Goal: Obtain resource: Download file/media

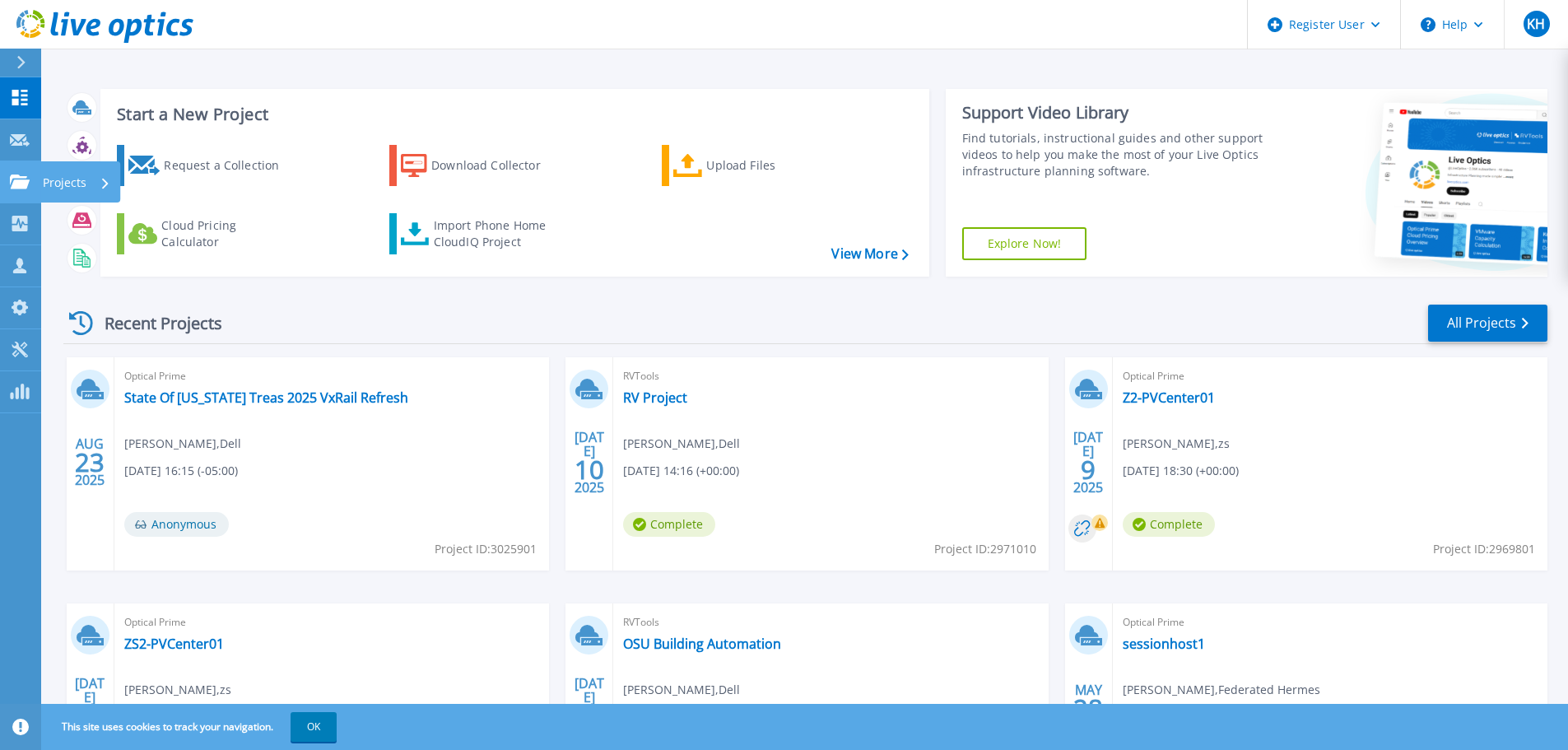
click at [20, 165] on link "Projects Projects" at bounding box center [20, 183] width 41 height 42
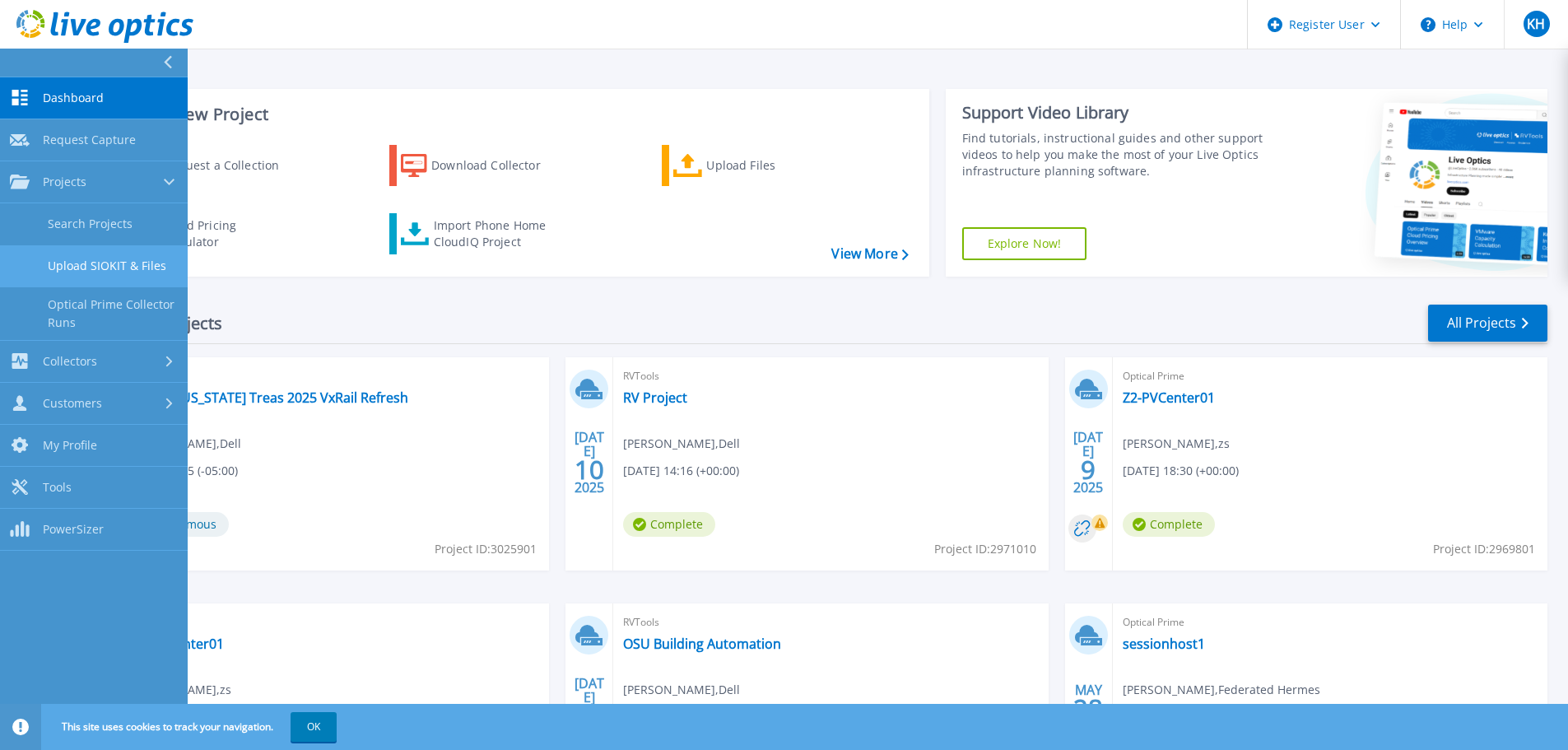
click at [105, 265] on link "Upload SIOKIT & Files" at bounding box center [93, 266] width 187 height 42
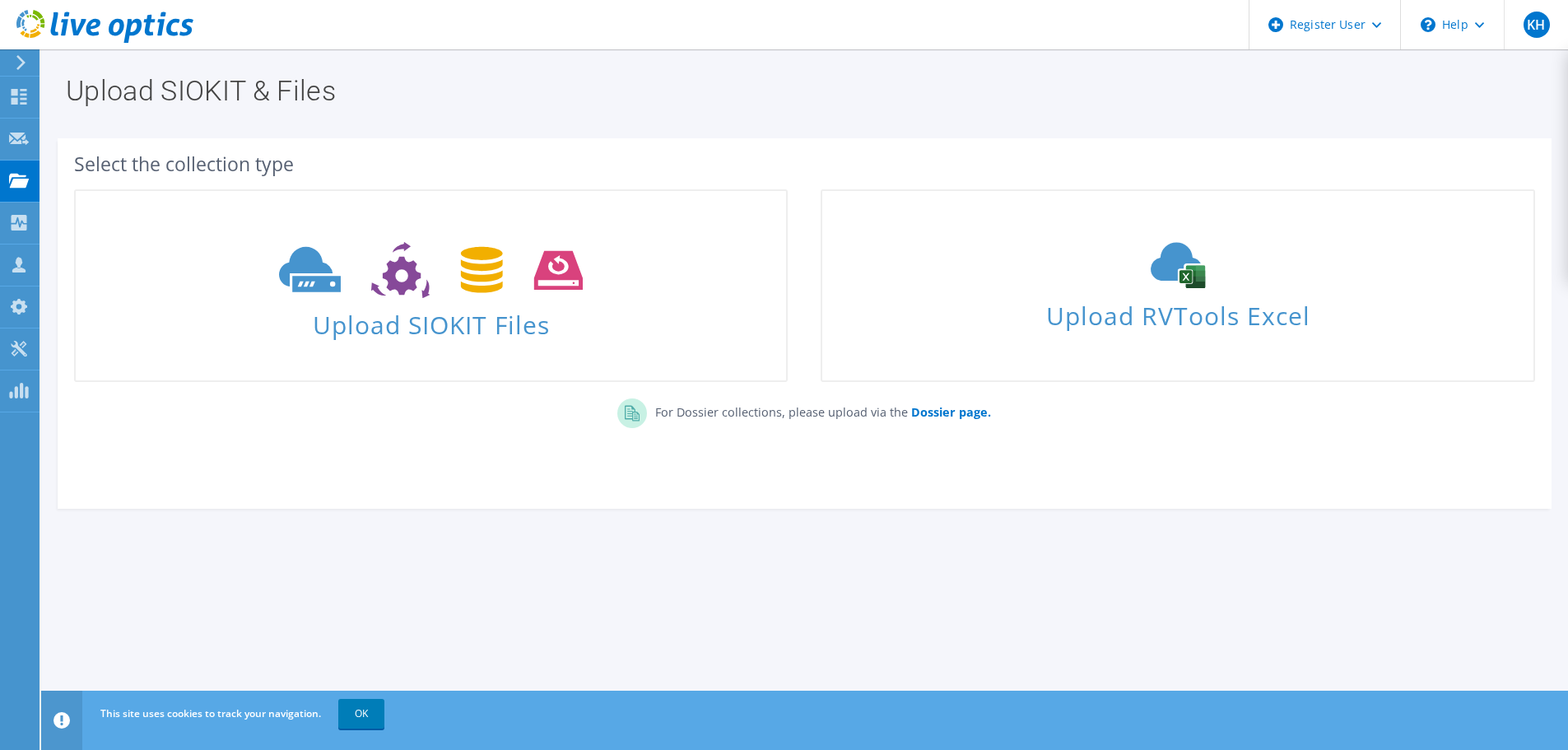
click at [1033, 492] on section "Select the collection type Upload SIOKIT Files Upload RVTools Excel" at bounding box center [805, 323] width 1494 height 370
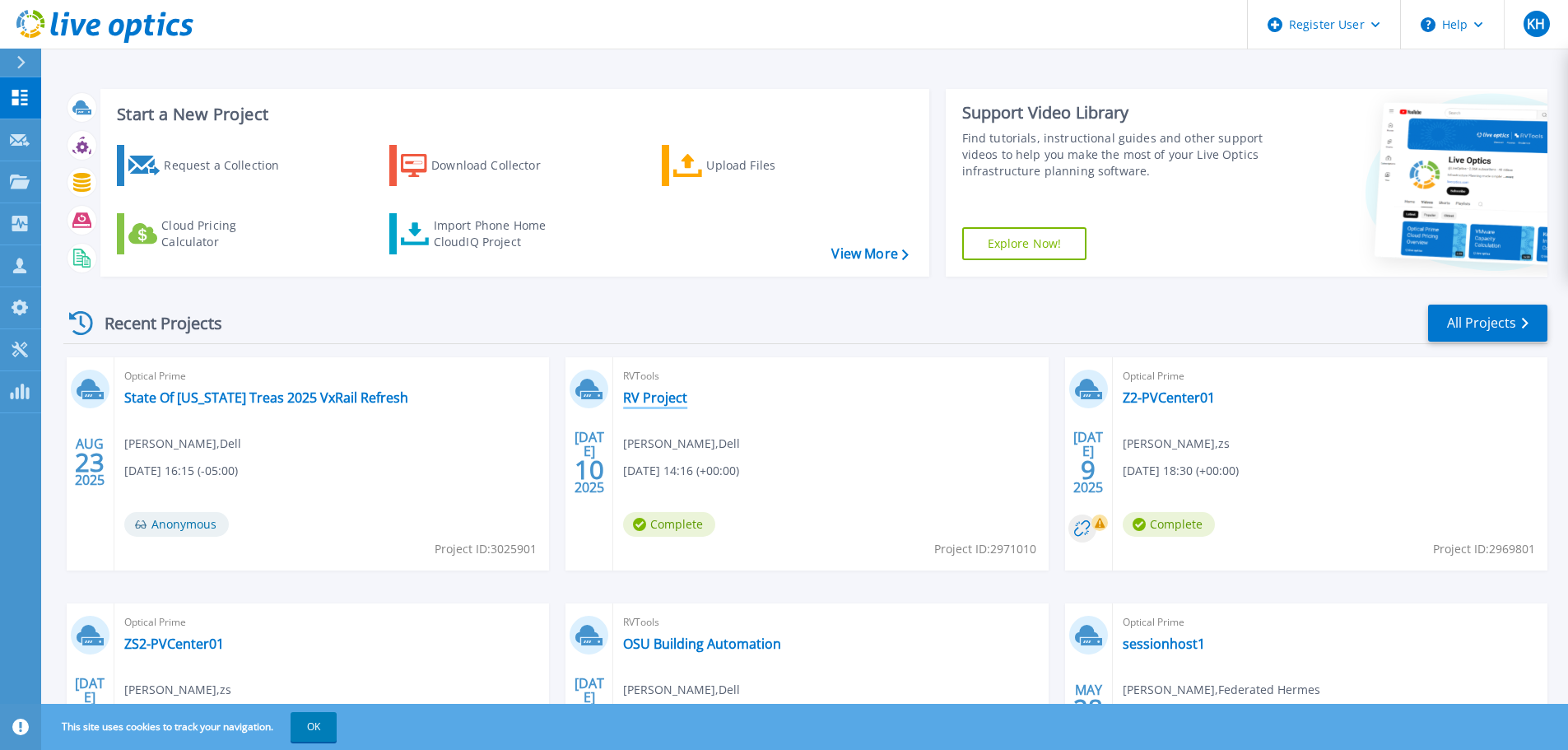
click at [663, 404] on link "RV Project" at bounding box center [655, 397] width 64 height 16
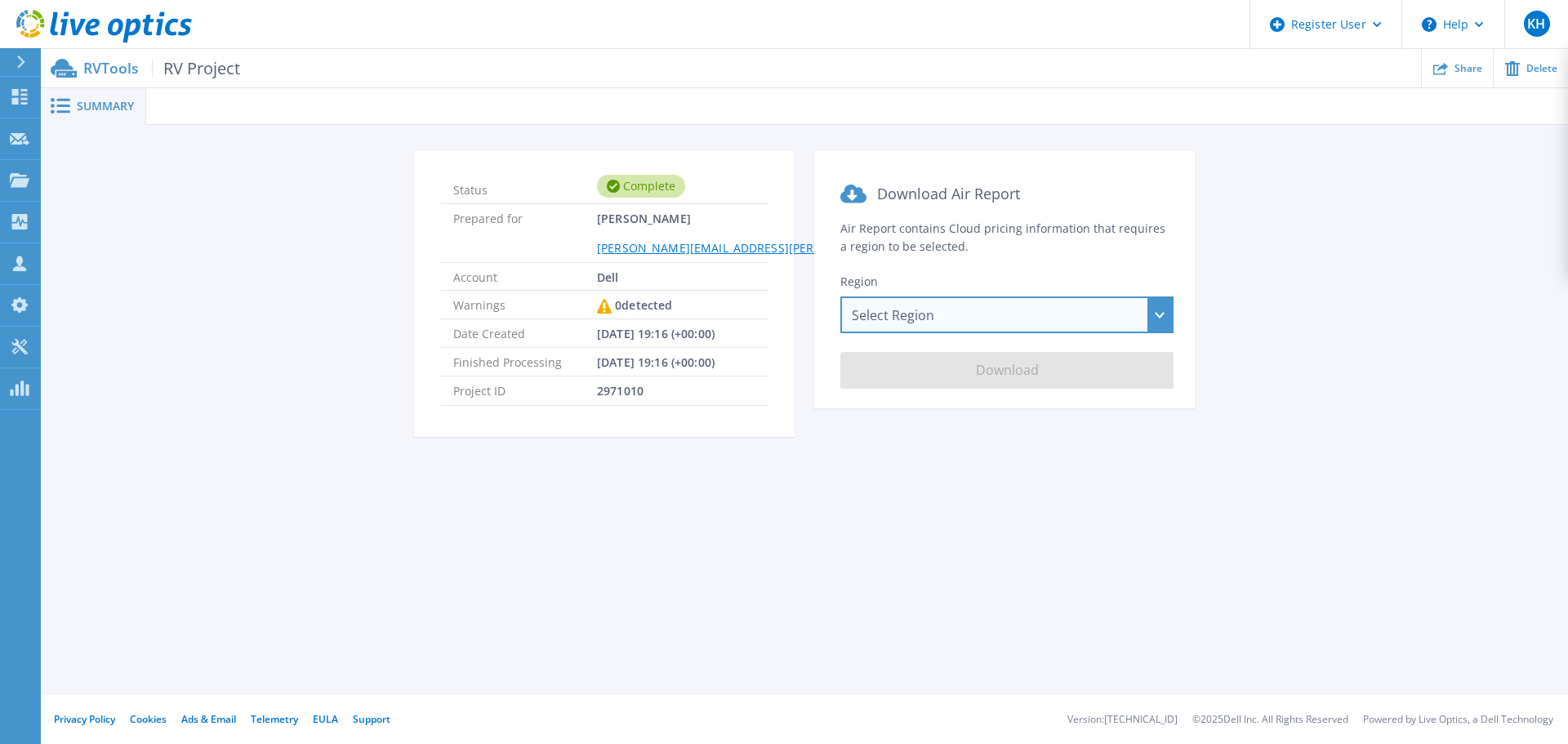
click at [903, 332] on div "Select Region Asia Pacific (Hong Kong) Asia Pacific (Mumbai) Asia Pacific (Seou…" at bounding box center [1007, 315] width 333 height 37
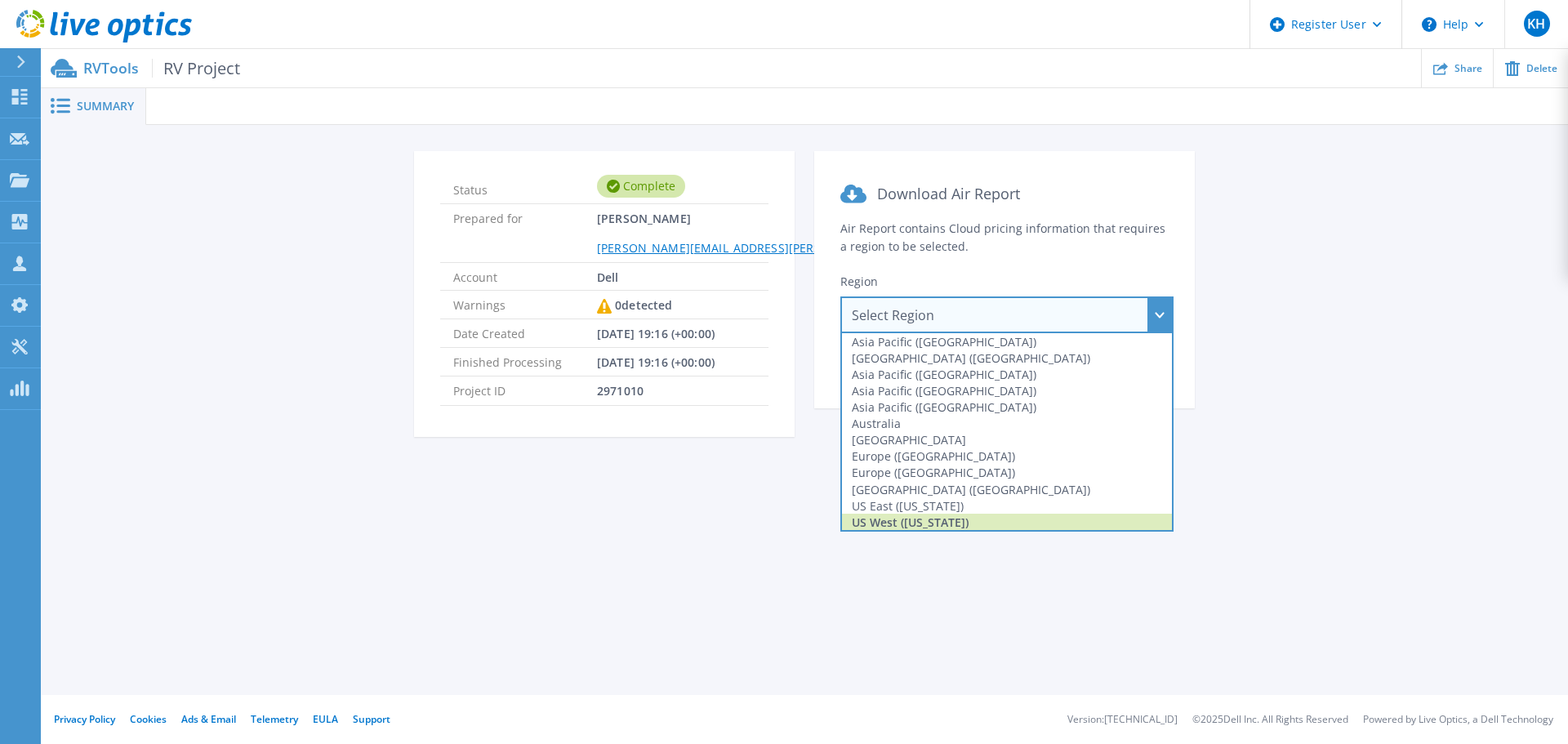
click at [899, 530] on div "US West (California)" at bounding box center [1008, 521] width 330 height 16
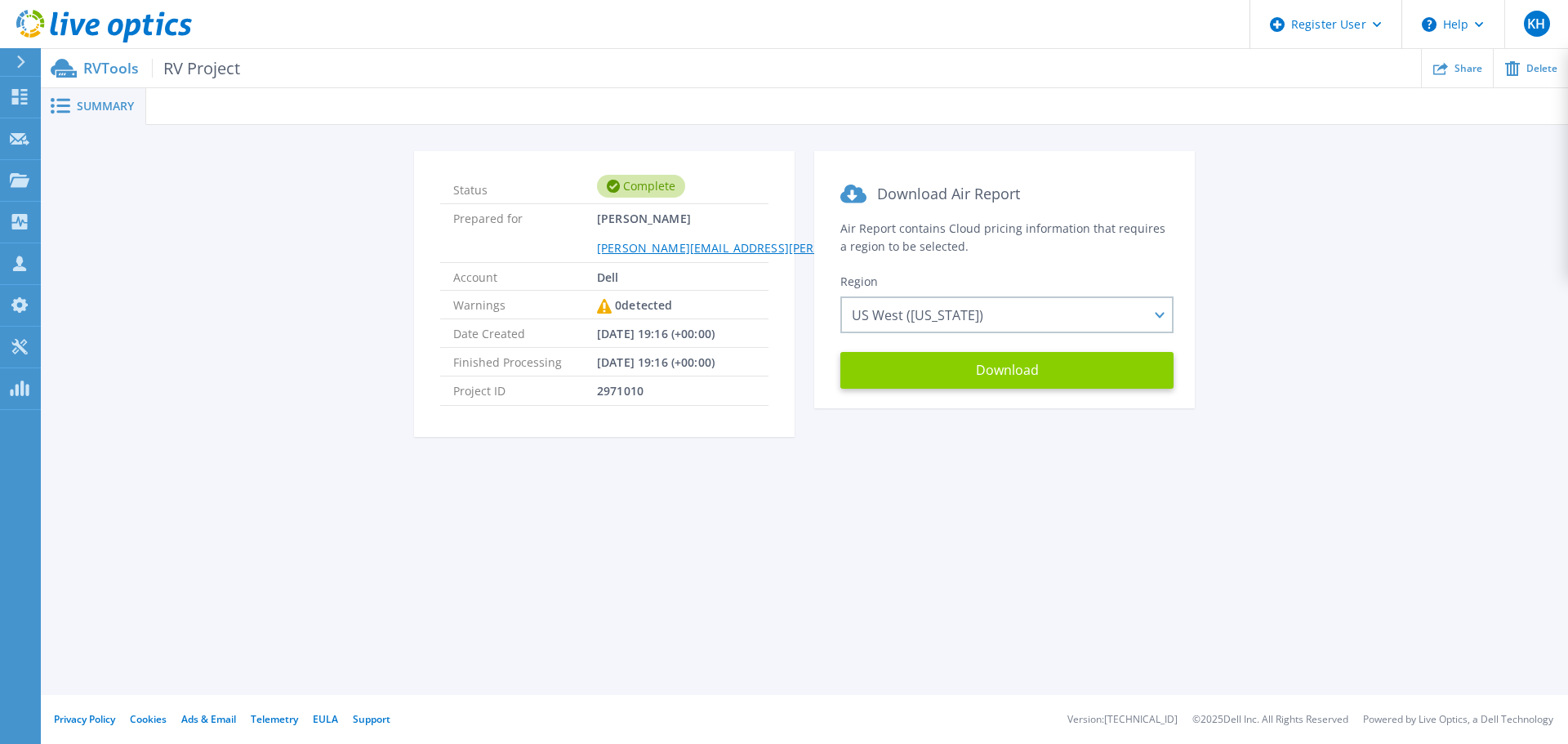
click at [931, 388] on button "Download" at bounding box center [1007, 370] width 333 height 37
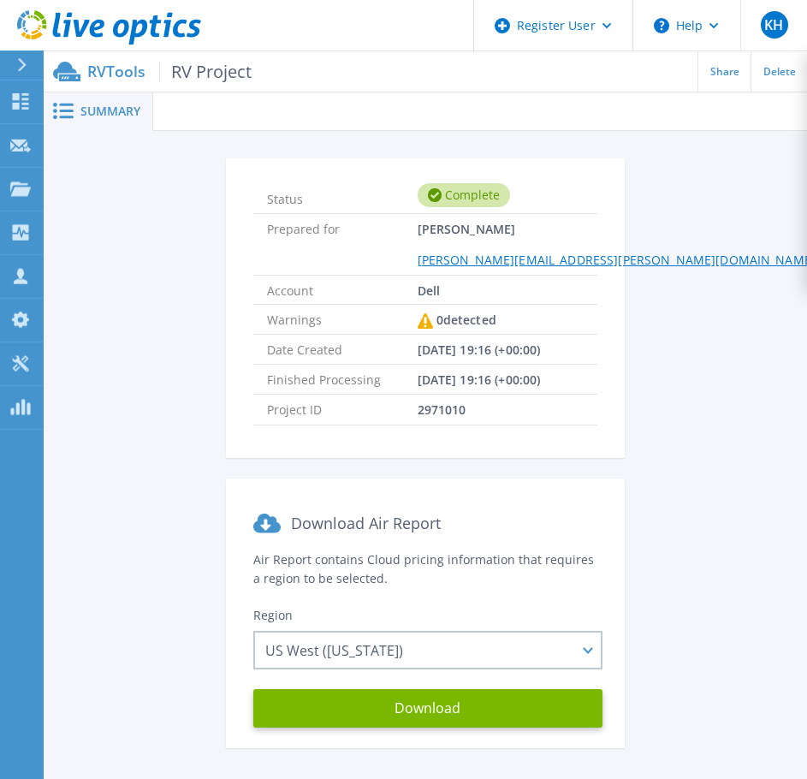
click at [215, 71] on span "RV Project" at bounding box center [205, 72] width 92 height 20
click at [82, 117] on span "Summary" at bounding box center [110, 111] width 60 height 12
click at [84, 117] on span "Summary" at bounding box center [110, 111] width 60 height 12
click at [439, 424] on span "2971010" at bounding box center [442, 409] width 49 height 29
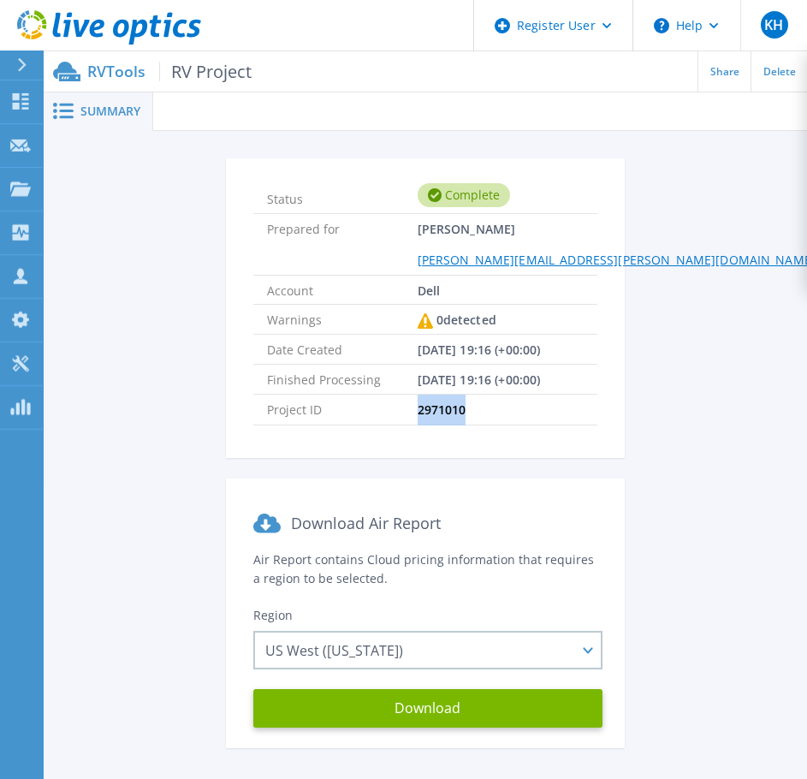
click at [439, 424] on span "2971010" at bounding box center [442, 409] width 49 height 29
copy span "2971010"
click at [62, 189] on p "Projects" at bounding box center [67, 190] width 45 height 45
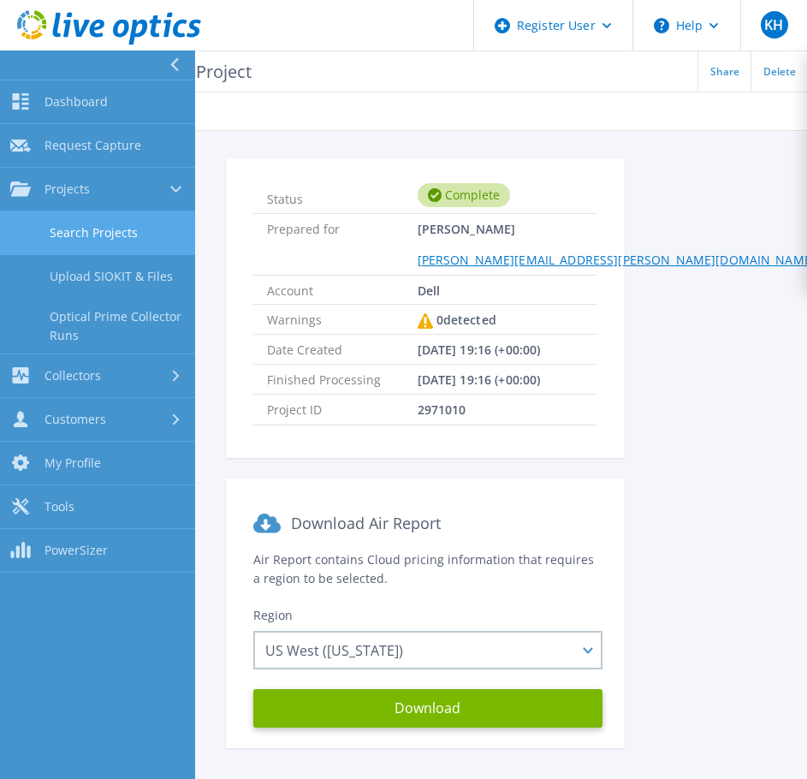
click at [106, 224] on link "Search Projects" at bounding box center [97, 233] width 195 height 44
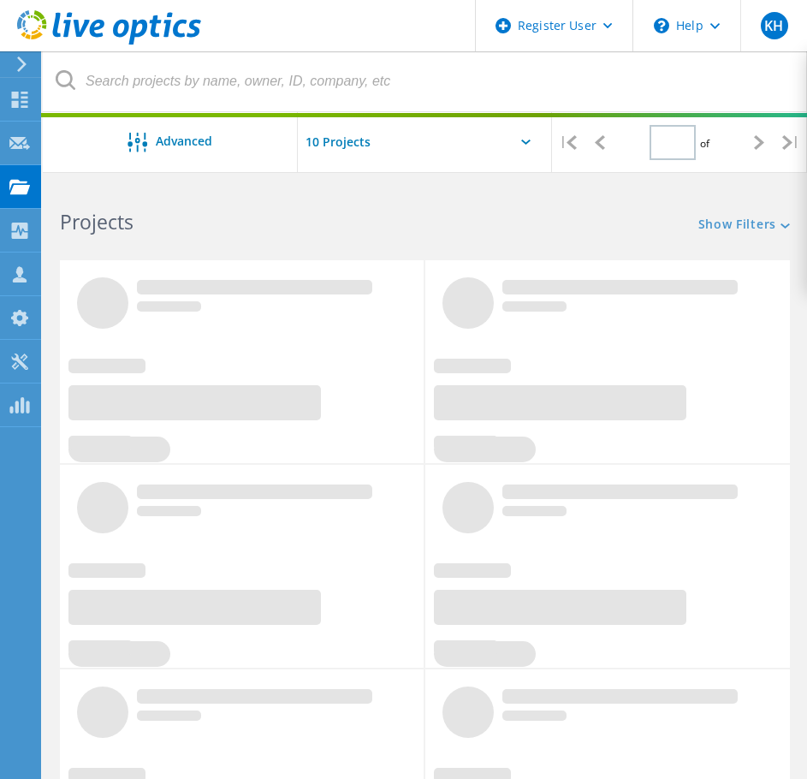
type input "1"
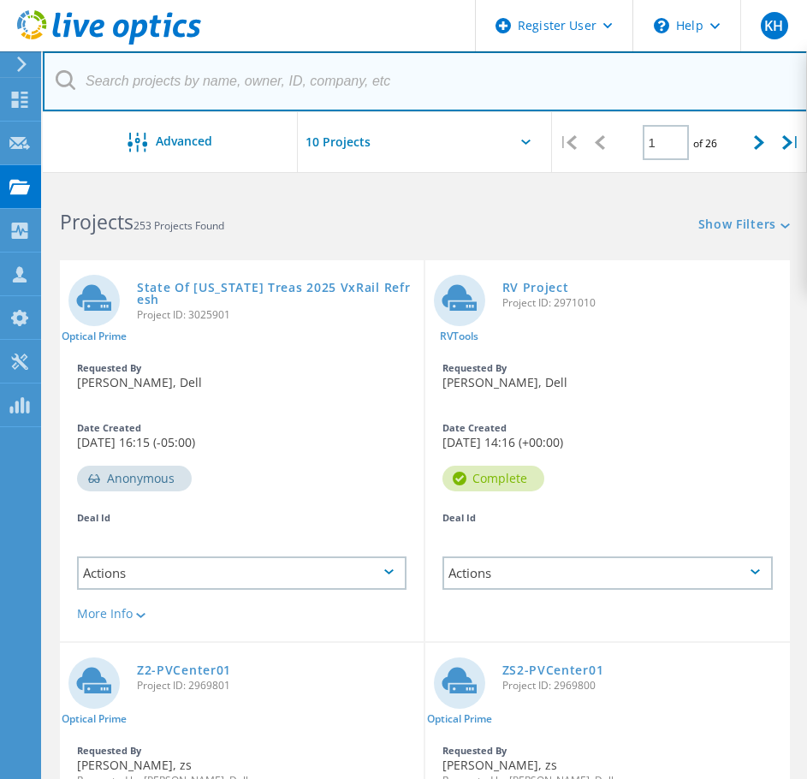
paste input "2971010"
click at [392, 71] on input "text" at bounding box center [425, 81] width 765 height 60
type input "2971010"
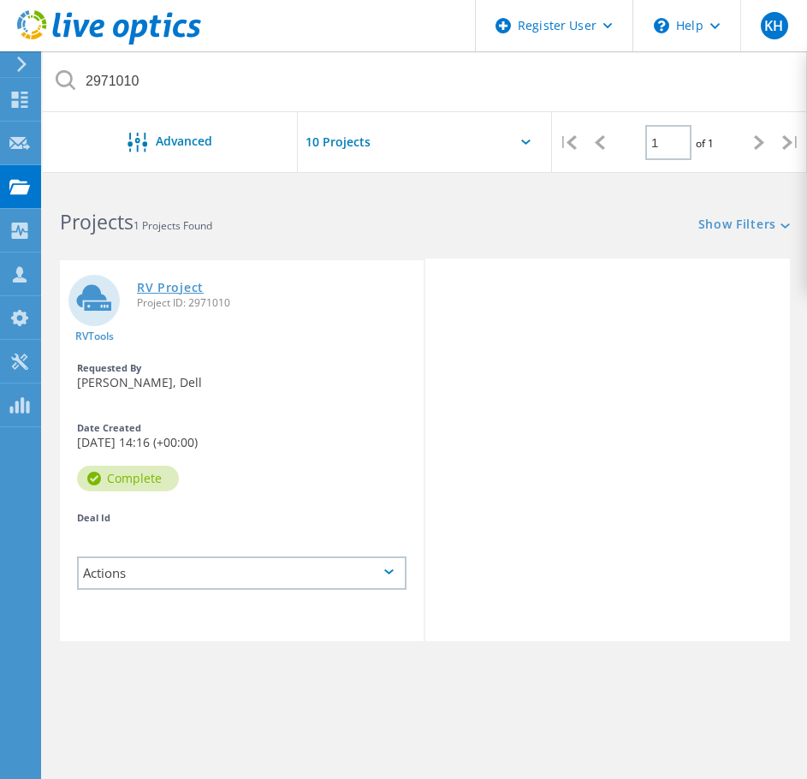
click at [174, 294] on link "RV Project" at bounding box center [170, 288] width 67 height 12
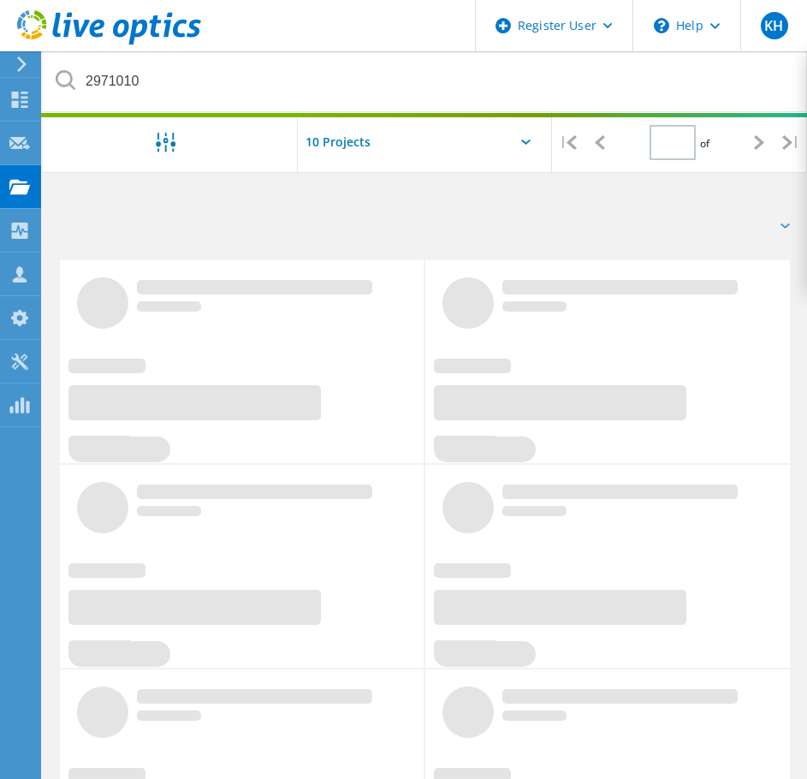
type input "1"
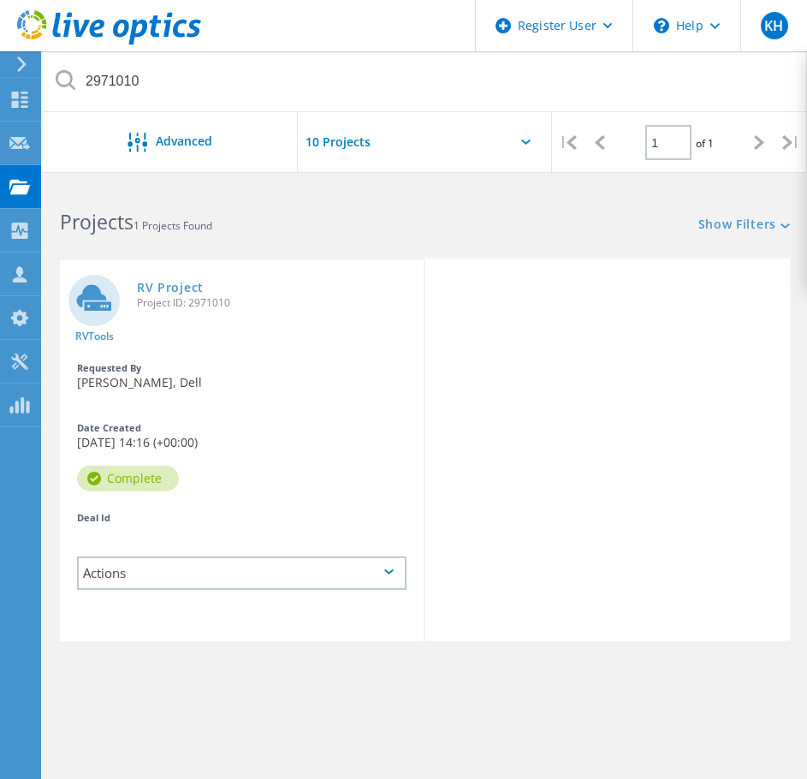
click at [176, 590] on div "Actions" at bounding box center [242, 572] width 330 height 33
